Goal: Task Accomplishment & Management: Manage account settings

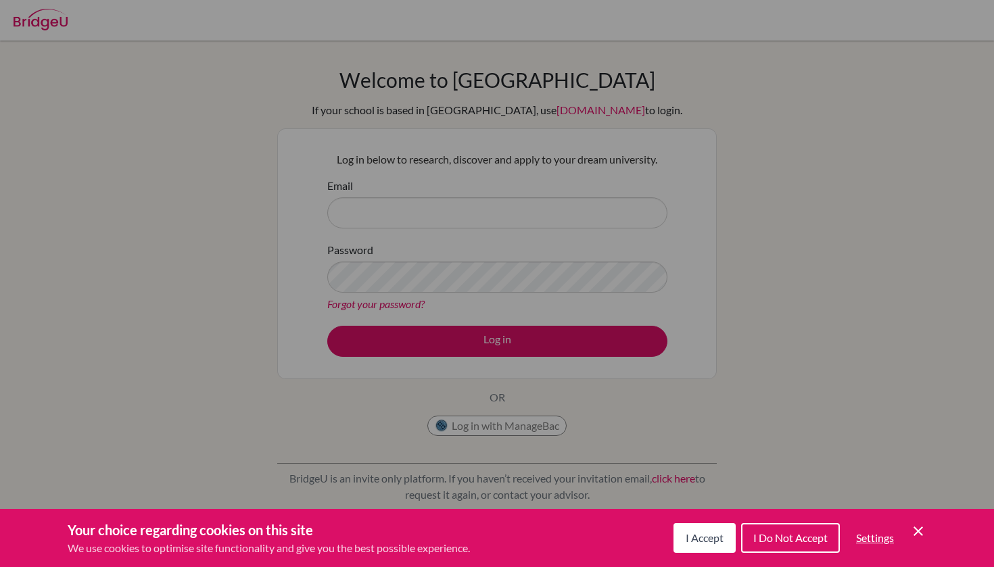
click at [723, 230] on div "Cookie Preferences" at bounding box center [497, 283] width 994 height 567
click at [708, 523] on button "I Accept" at bounding box center [704, 538] width 62 height 30
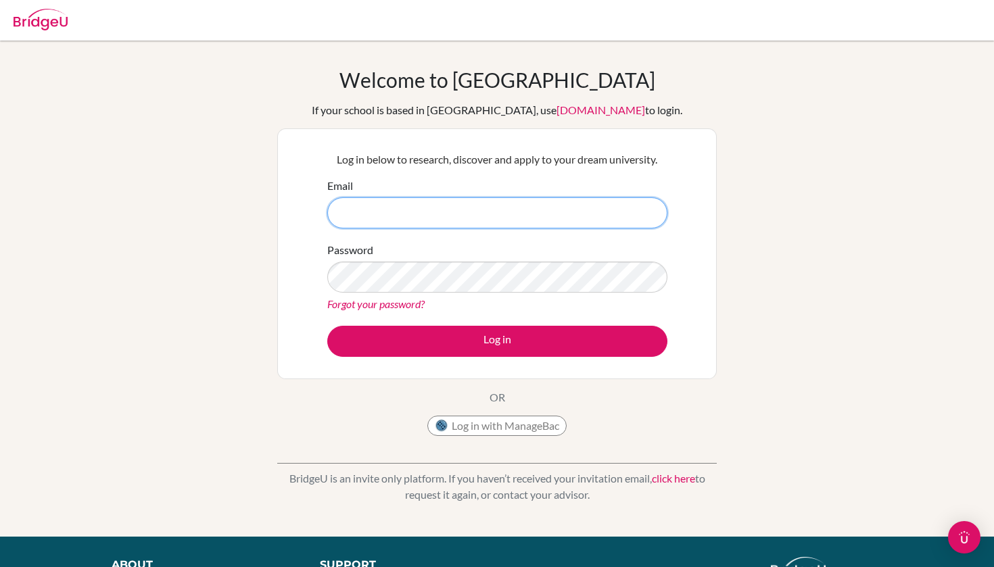
click at [437, 204] on input "Email" at bounding box center [497, 212] width 340 height 31
type input "[PERSON_NAME][EMAIL_ADDRESS][DOMAIN_NAME]"
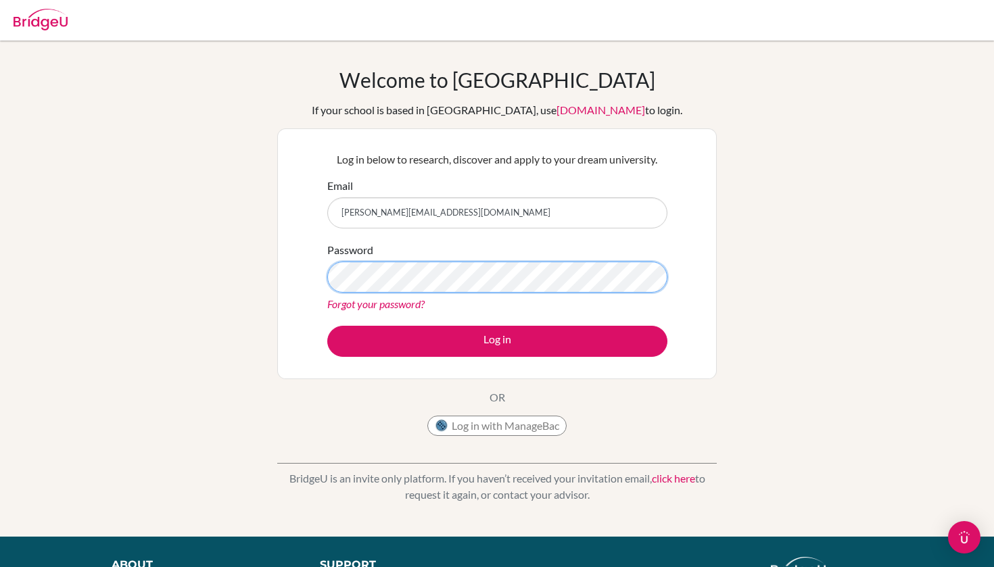
click at [497, 341] on button "Log in" at bounding box center [497, 341] width 340 height 31
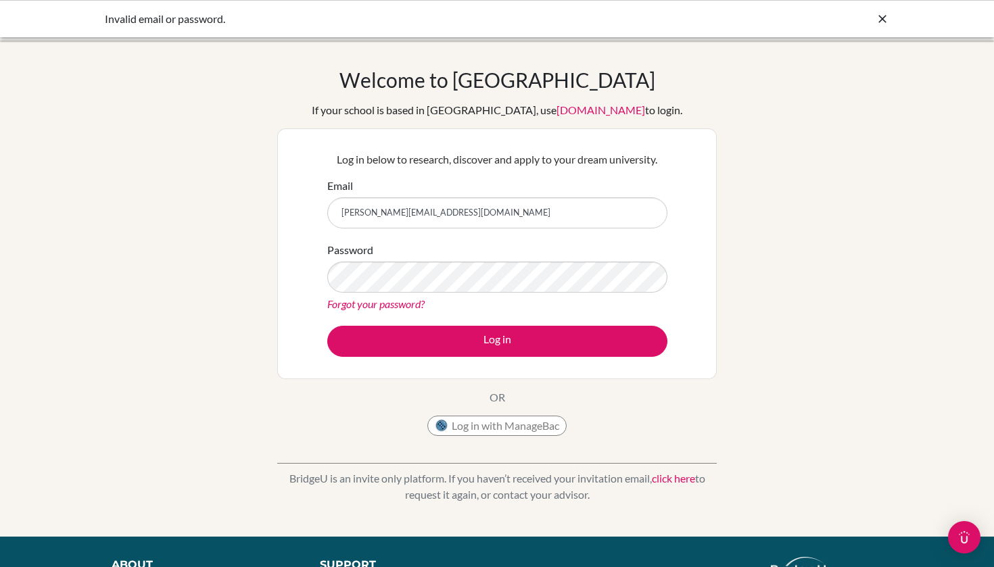
click at [375, 304] on link "Forgot your password?" at bounding box center [375, 303] width 97 height 13
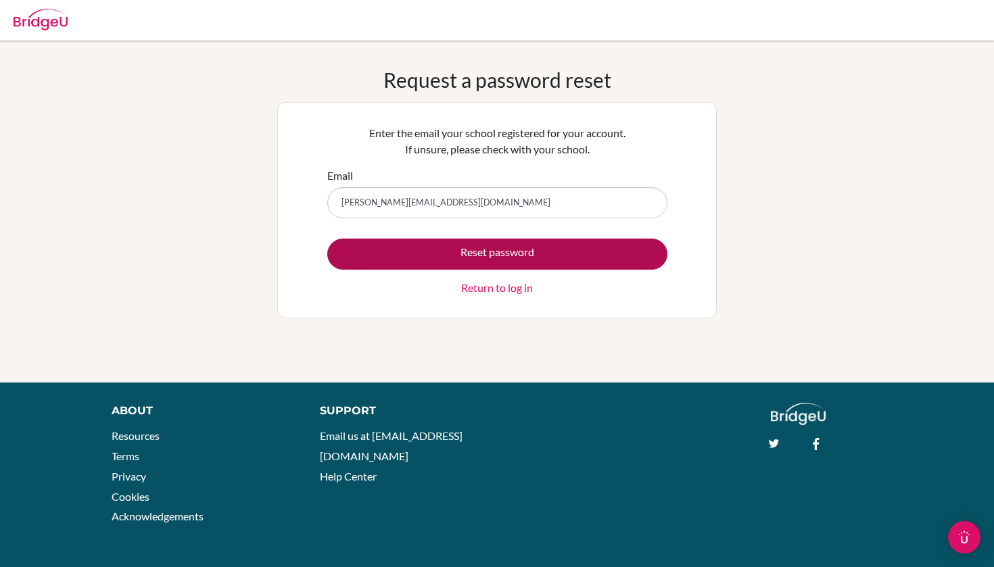
type input "[PERSON_NAME][EMAIL_ADDRESS][DOMAIN_NAME]"
click at [441, 265] on button "Reset password" at bounding box center [497, 254] width 340 height 31
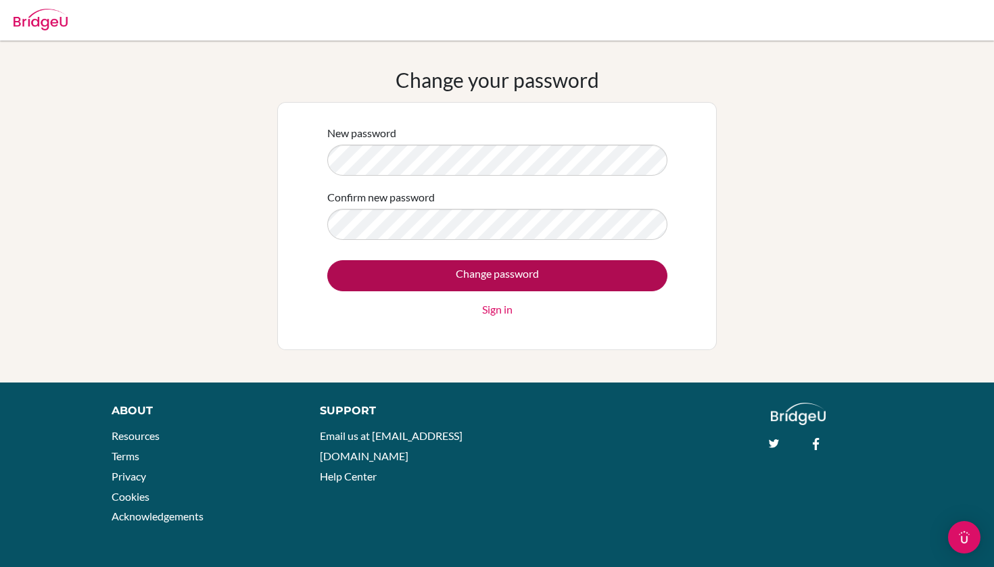
click at [422, 268] on input "Change password" at bounding box center [497, 275] width 340 height 31
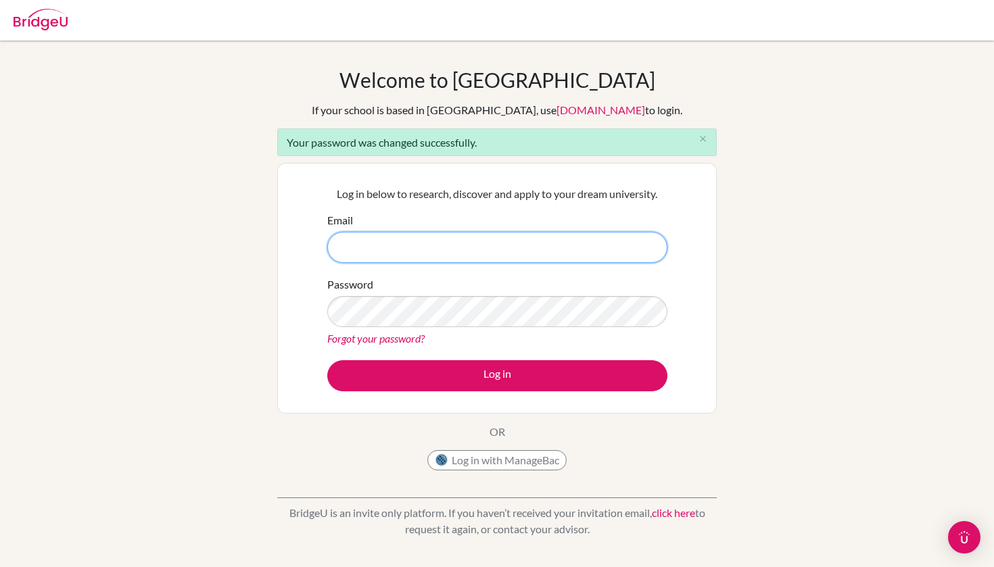
type input "DHwCAL8q1W6p4LyJDLf_"
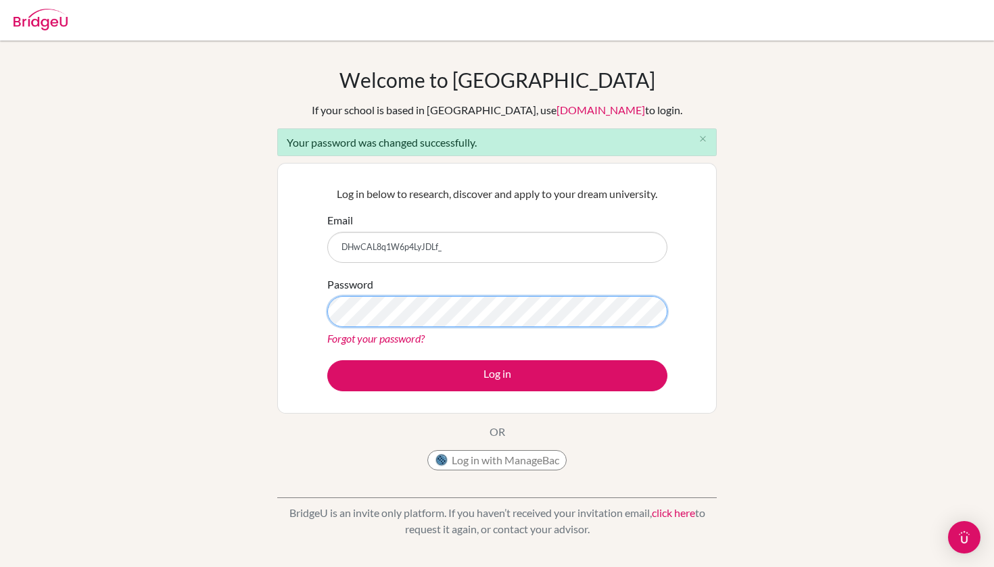
click at [497, 375] on button "Log in" at bounding box center [497, 375] width 340 height 31
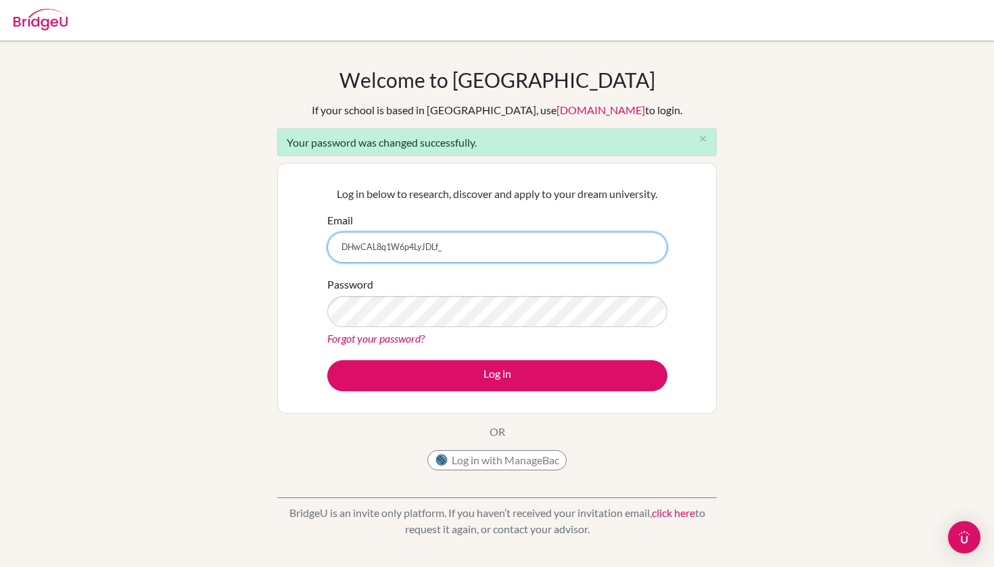
click at [343, 245] on input "DHwCAL8q1W6p4LyJDLf_" at bounding box center [497, 247] width 340 height 31
drag, startPoint x: 343, startPoint y: 245, endPoint x: 456, endPoint y: 243, distance: 113.6
click at [456, 243] on input "DHwCAL8q1W6p4LyJDLf_" at bounding box center [497, 247] width 340 height 31
type input "[PERSON_NAME][EMAIL_ADDRESS][DOMAIN_NAME]"
click at [497, 375] on button "Log in" at bounding box center [497, 375] width 340 height 31
